Goal: Transaction & Acquisition: Purchase product/service

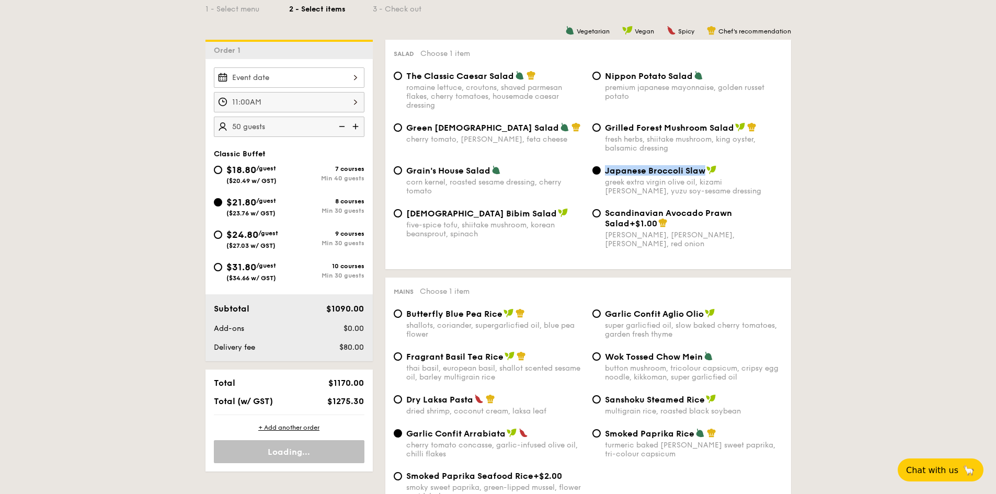
scroll to position [195, 0]
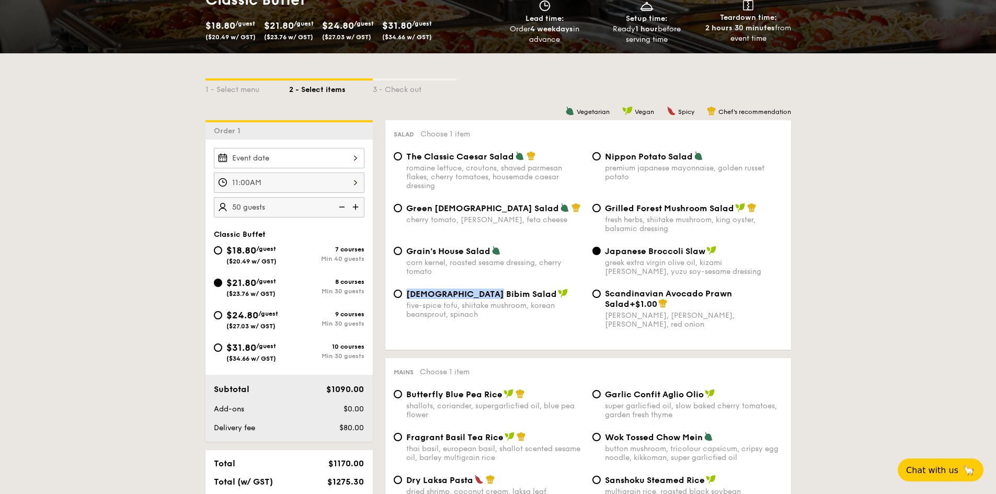
copy span "[DEMOGRAPHIC_DATA] Bibim Salad"
drag, startPoint x: 487, startPoint y: 295, endPoint x: 404, endPoint y: 296, distance: 83.1
click at [404, 296] on div "Korean Bibim Salad five-spice tofu, shiitake mushroom, korean beansprout, spina…" at bounding box center [488, 304] width 199 height 30
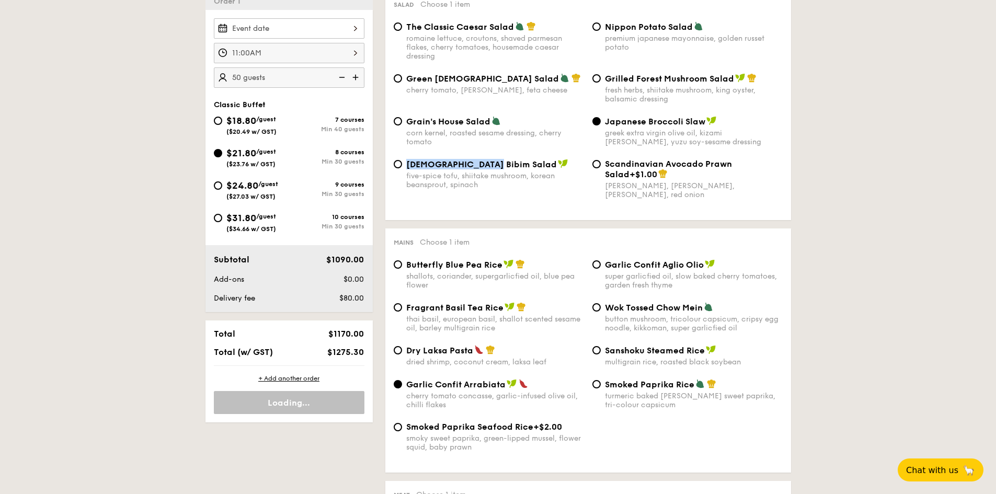
scroll to position [352, 0]
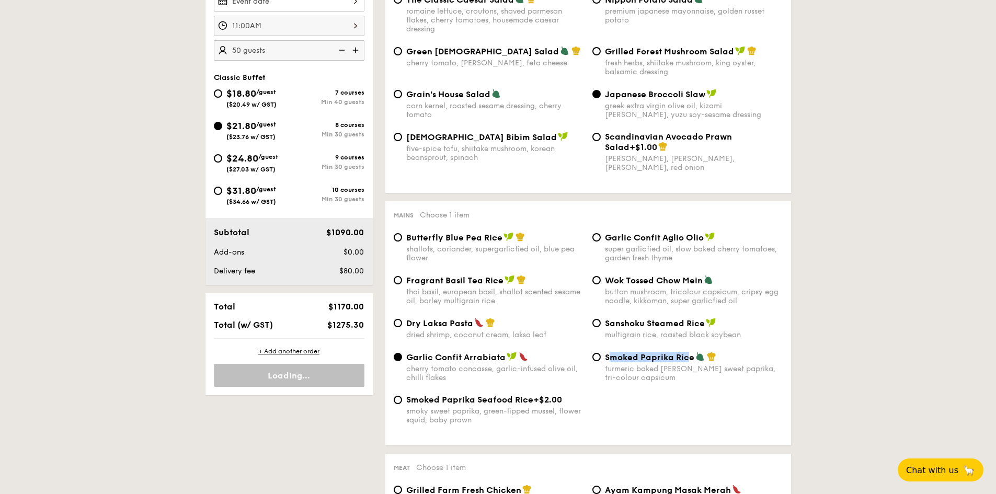
drag, startPoint x: 607, startPoint y: 357, endPoint x: 685, endPoint y: 360, distance: 77.9
click at [685, 360] on span "Smoked Paprika Rice" at bounding box center [649, 357] width 89 height 10
drag, startPoint x: 604, startPoint y: 356, endPoint x: 691, endPoint y: 358, distance: 86.8
click at [691, 358] on div "Smoked Paprika Rice turmeric baked [PERSON_NAME] sweet paprika, tri-colour caps…" at bounding box center [687, 367] width 199 height 30
copy span "Smoked Paprika Rice"
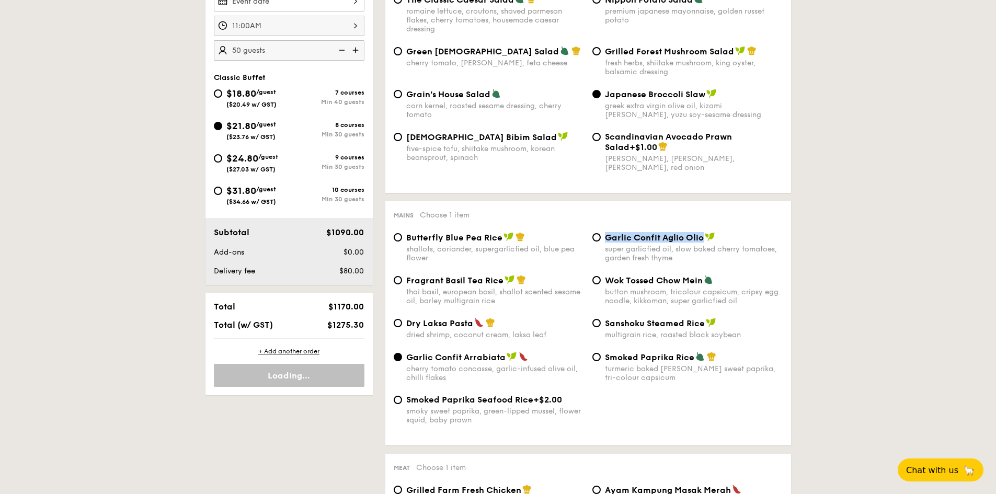
copy span "Garlic Confit Aglio Olio"
drag, startPoint x: 603, startPoint y: 240, endPoint x: 708, endPoint y: 237, distance: 105.7
click at [708, 237] on div "Garlic Confit Aglio Olio super garlicfied oil, slow baked cherry tomatoes, gard…" at bounding box center [687, 247] width 199 height 30
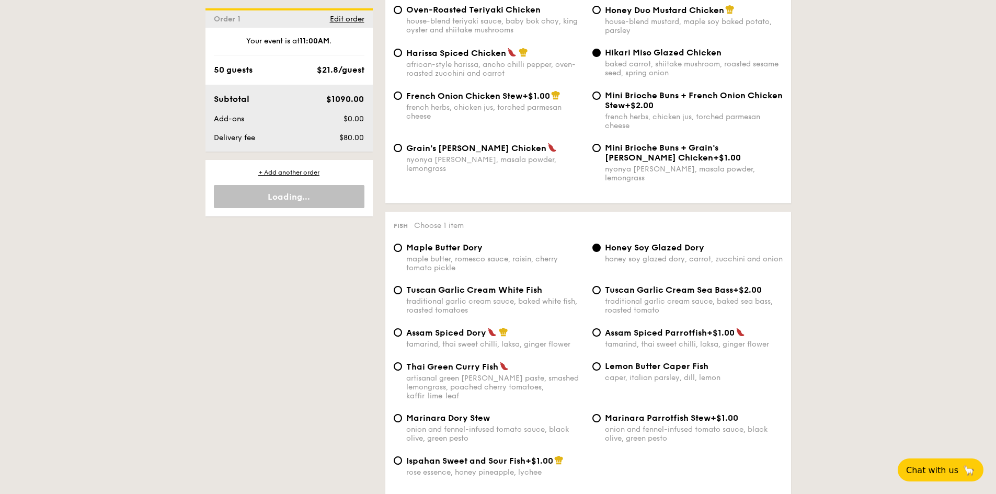
scroll to position [770, 0]
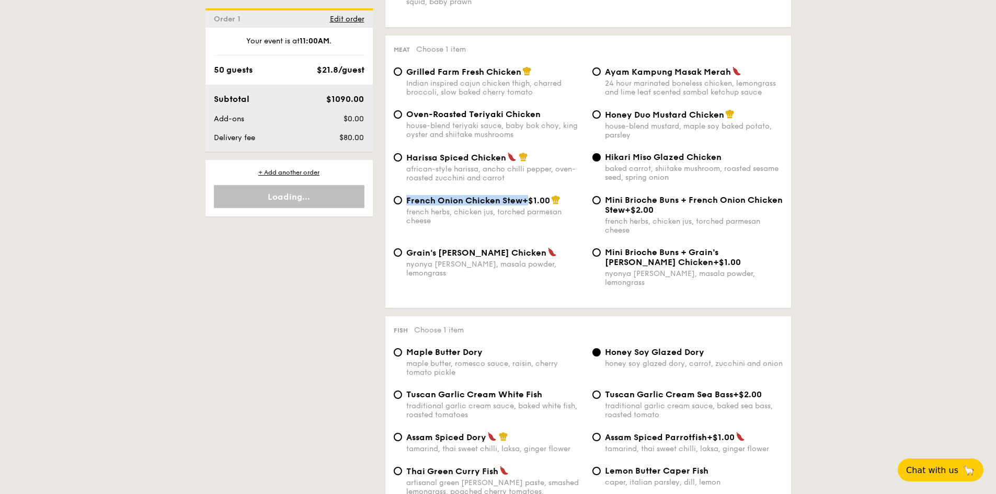
drag, startPoint x: 405, startPoint y: 200, endPoint x: 523, endPoint y: 199, distance: 117.6
click at [523, 199] on div "French Onion Chicken Stew +$1.00 french herbs, chicken jus, torched parmesan ch…" at bounding box center [488, 210] width 199 height 30
copy div "French Onion Chicken Stew"
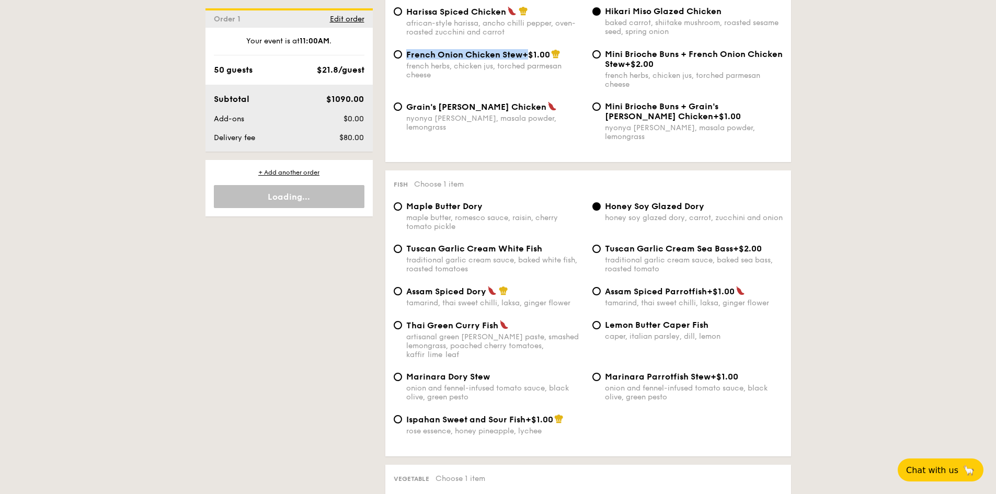
scroll to position [927, 0]
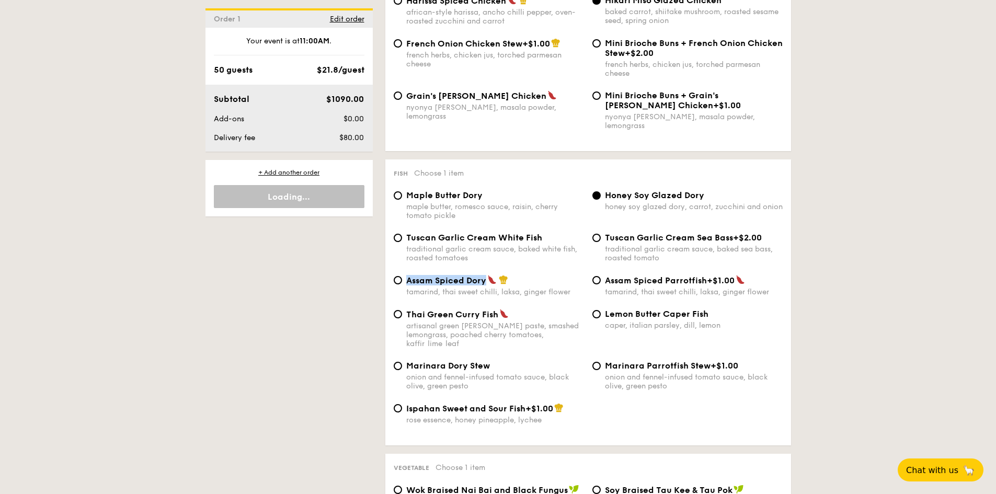
drag, startPoint x: 406, startPoint y: 272, endPoint x: 484, endPoint y: 273, distance: 77.9
click at [484, 275] on span "Assam Spiced Dory" at bounding box center [446, 280] width 80 height 10
copy span "Assam Spiced Dory"
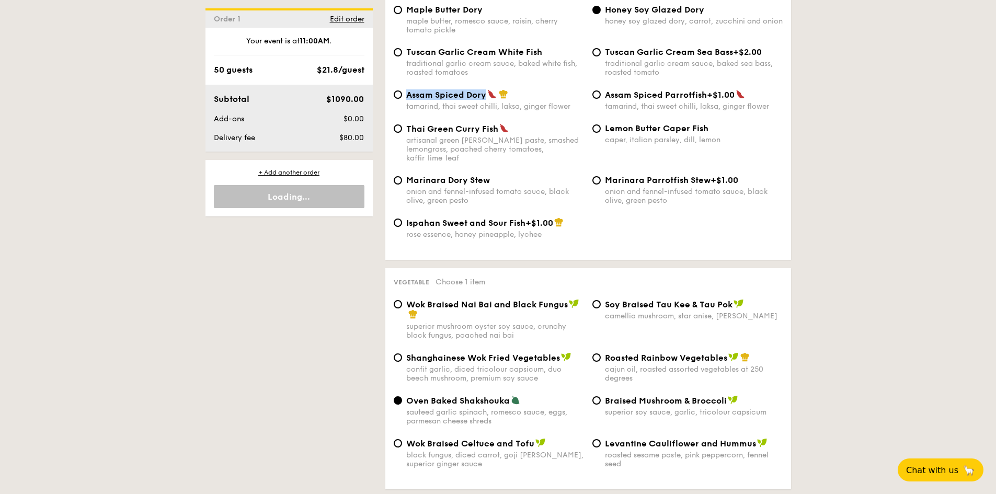
scroll to position [1136, 0]
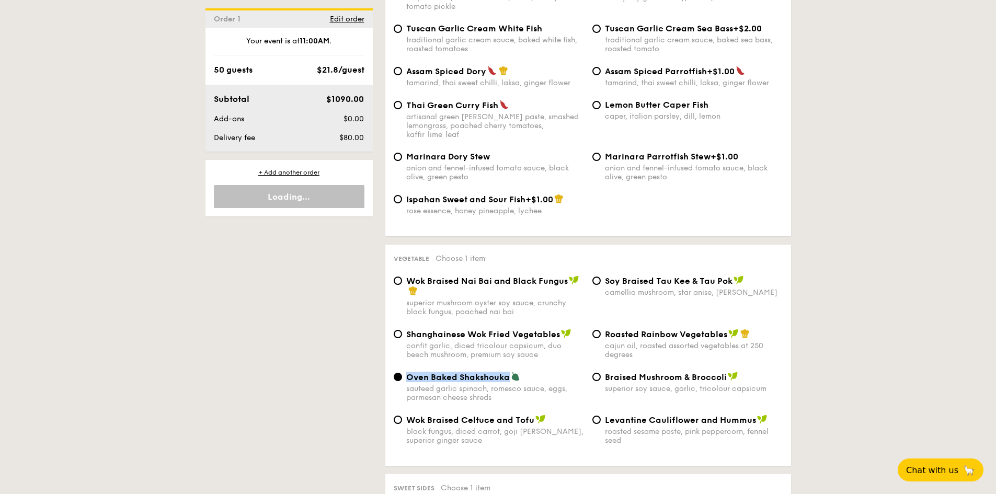
drag, startPoint x: 407, startPoint y: 361, endPoint x: 511, endPoint y: 361, distance: 104.0
click at [511, 372] on div "Oven Baked Shakshouka" at bounding box center [495, 377] width 178 height 10
copy span "Oven Baked Shakshouka"
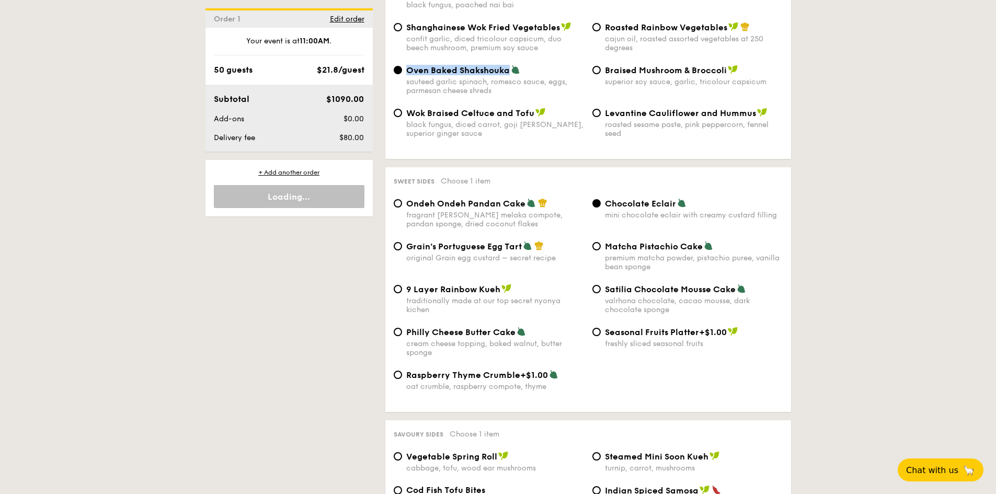
scroll to position [1450, 0]
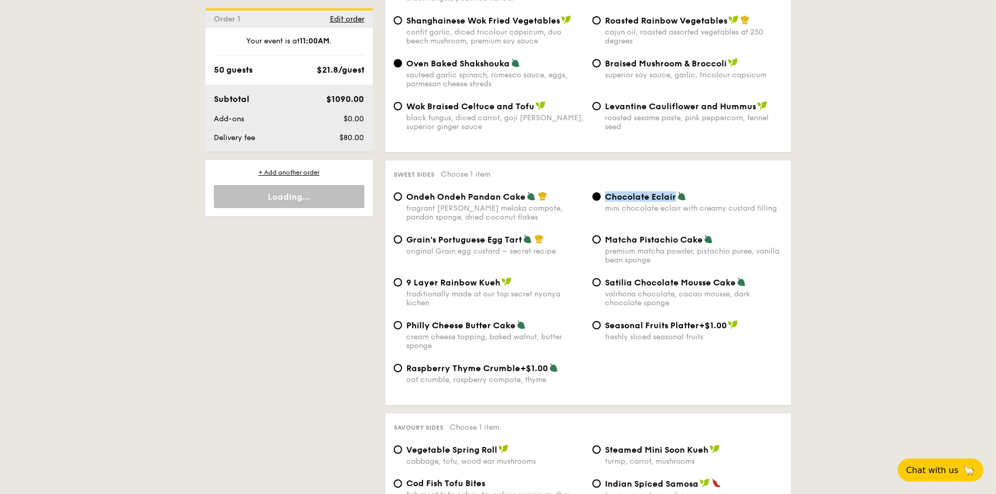
drag, startPoint x: 606, startPoint y: 178, endPoint x: 674, endPoint y: 179, distance: 67.4
click at [674, 192] on span "Chocolate Eclair" at bounding box center [640, 197] width 71 height 10
copy span "Chocolate Eclair"
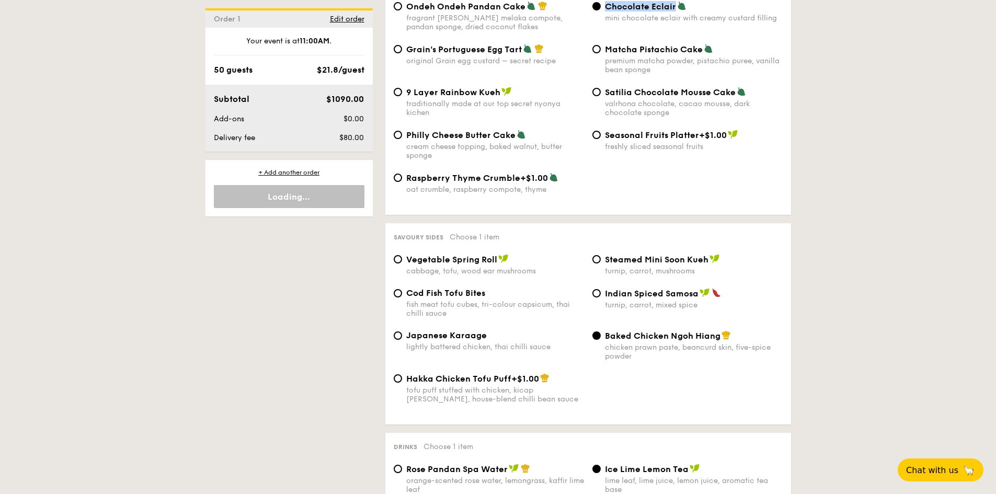
scroll to position [1659, 0]
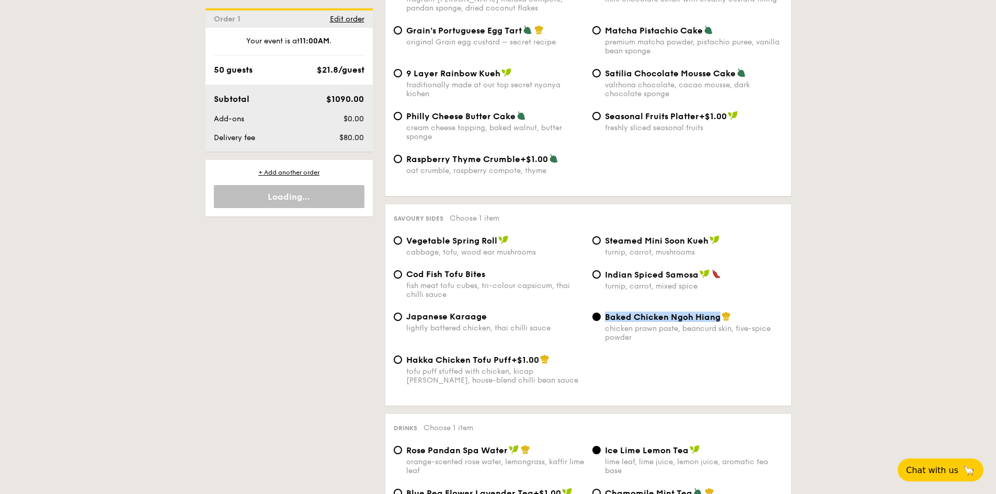
drag, startPoint x: 606, startPoint y: 301, endPoint x: 719, endPoint y: 303, distance: 112.9
click at [719, 312] on span "Baked Chicken Ngoh Hiang" at bounding box center [663, 317] width 116 height 10
copy span "Baked Chicken Ngoh Hiang"
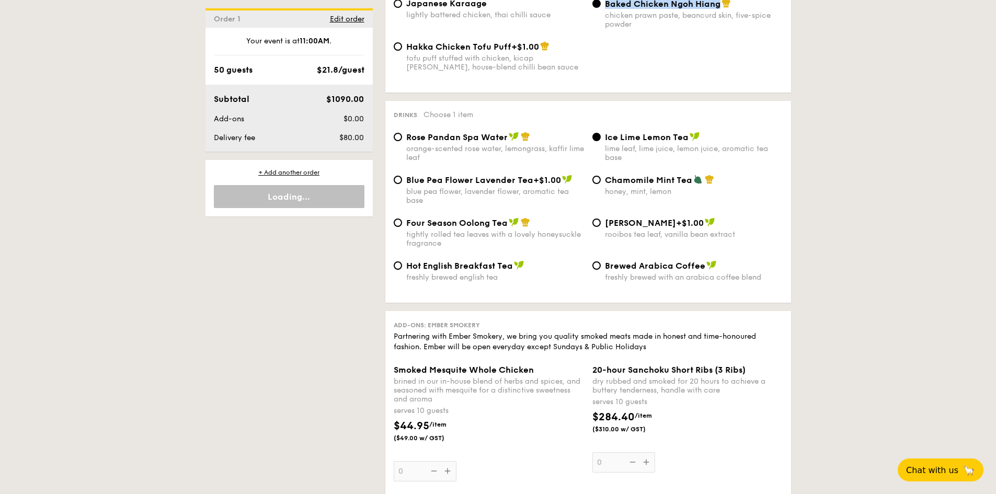
scroll to position [1973, 0]
drag, startPoint x: 606, startPoint y: 162, endPoint x: 689, endPoint y: 162, distance: 83.6
click at [689, 175] on span "Chamomile Mint Tea" at bounding box center [648, 180] width 87 height 10
copy span "Chamomile Mint Tea"
